Goal: Transaction & Acquisition: Book appointment/travel/reservation

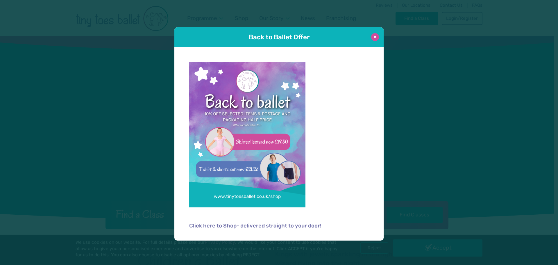
click at [376, 38] on button at bounding box center [375, 37] width 8 height 8
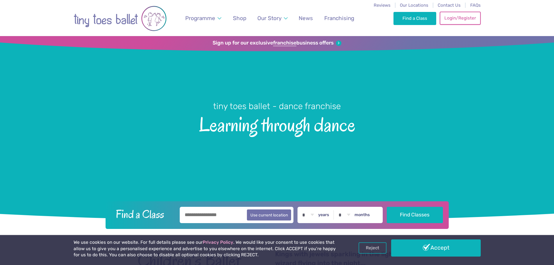
click at [450, 16] on link "Login/Register" at bounding box center [459, 18] width 41 height 13
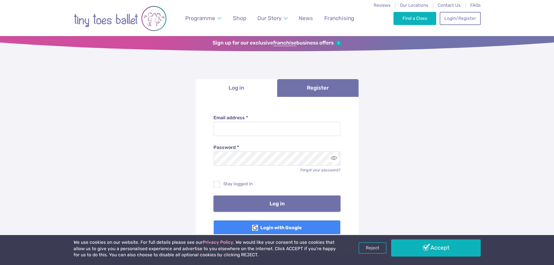
type input "**********"
click at [255, 198] on button "Log in" at bounding box center [276, 203] width 127 height 16
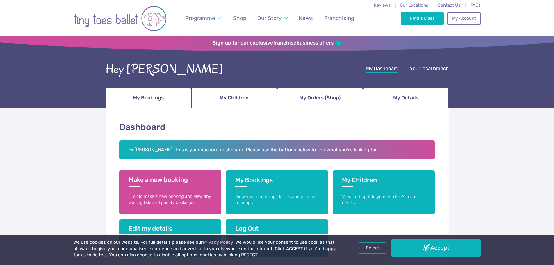
click at [195, 186] on h3 "Make a new booking" at bounding box center [169, 181] width 83 height 11
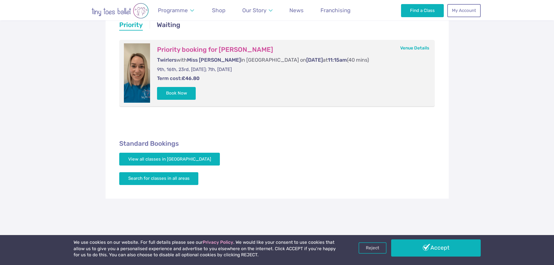
scroll to position [125, 0]
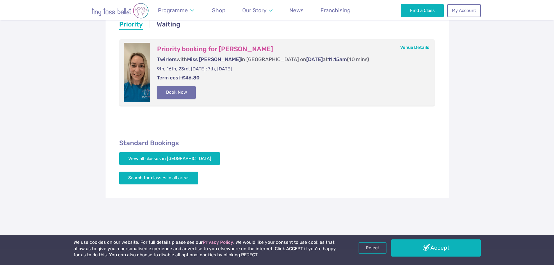
click at [181, 88] on button "Book Now" at bounding box center [176, 92] width 39 height 13
click at [538, 135] on link "Basket 1" at bounding box center [541, 132] width 25 height 23
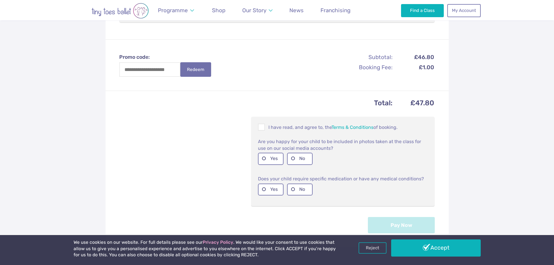
scroll to position [180, 0]
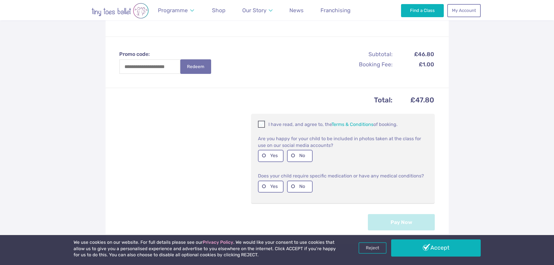
click at [261, 125] on span at bounding box center [261, 125] width 6 height 6
click at [300, 158] on label "No" at bounding box center [300, 156] width 26 height 12
click at [303, 185] on label "No" at bounding box center [300, 186] width 26 height 12
click at [376, 218] on button "Pay Now" at bounding box center [401, 222] width 67 height 16
